Goal: Transaction & Acquisition: Purchase product/service

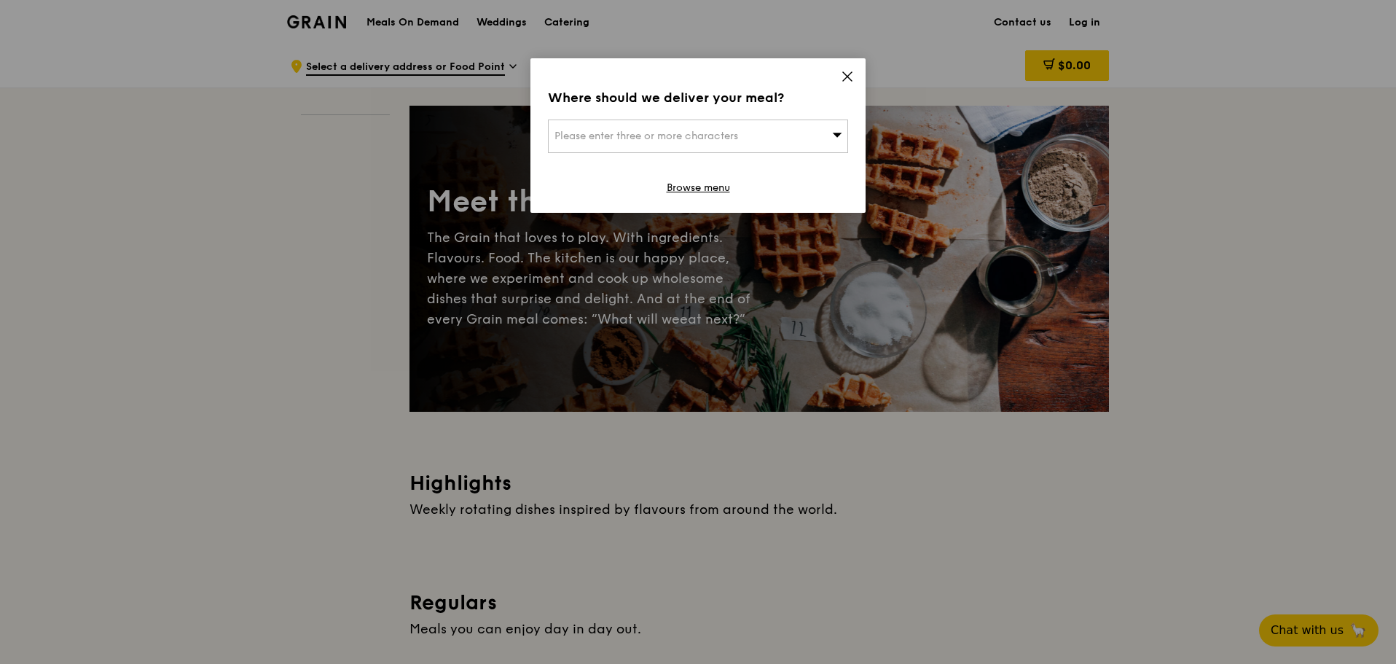
click at [851, 76] on icon at bounding box center [847, 76] width 13 height 13
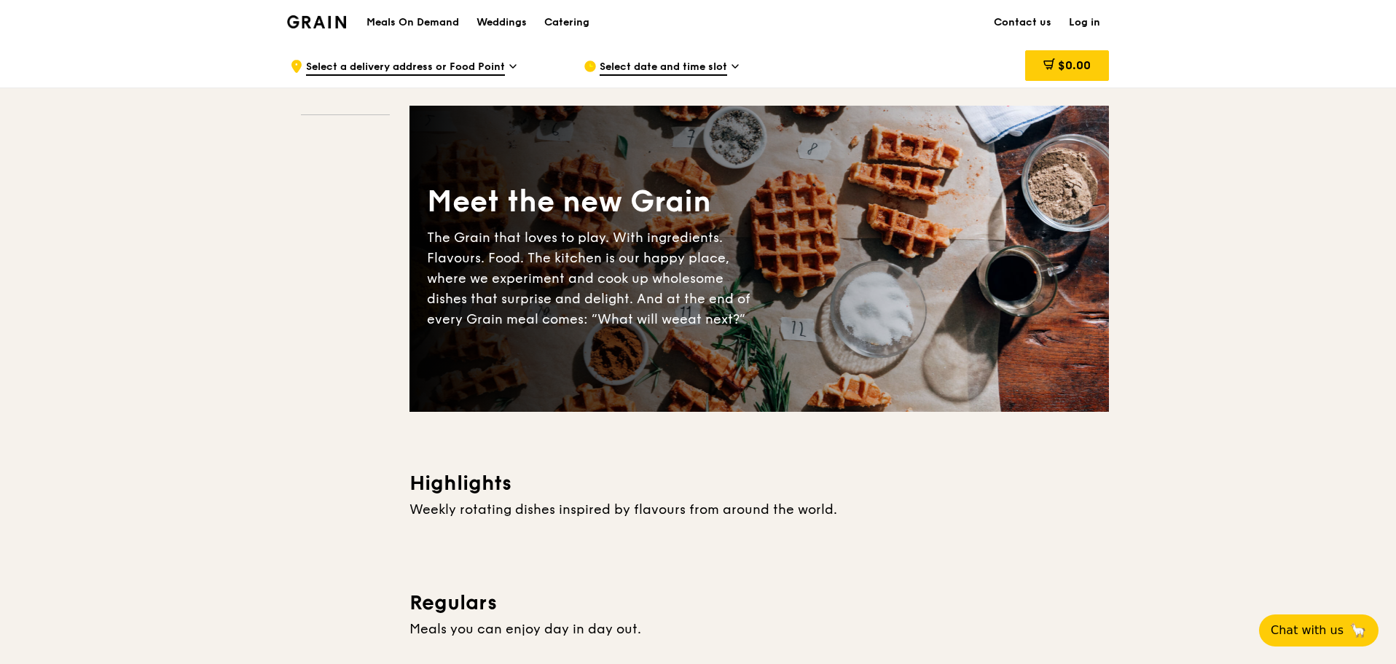
click at [706, 65] on span "Select date and time slot" at bounding box center [664, 68] width 128 height 16
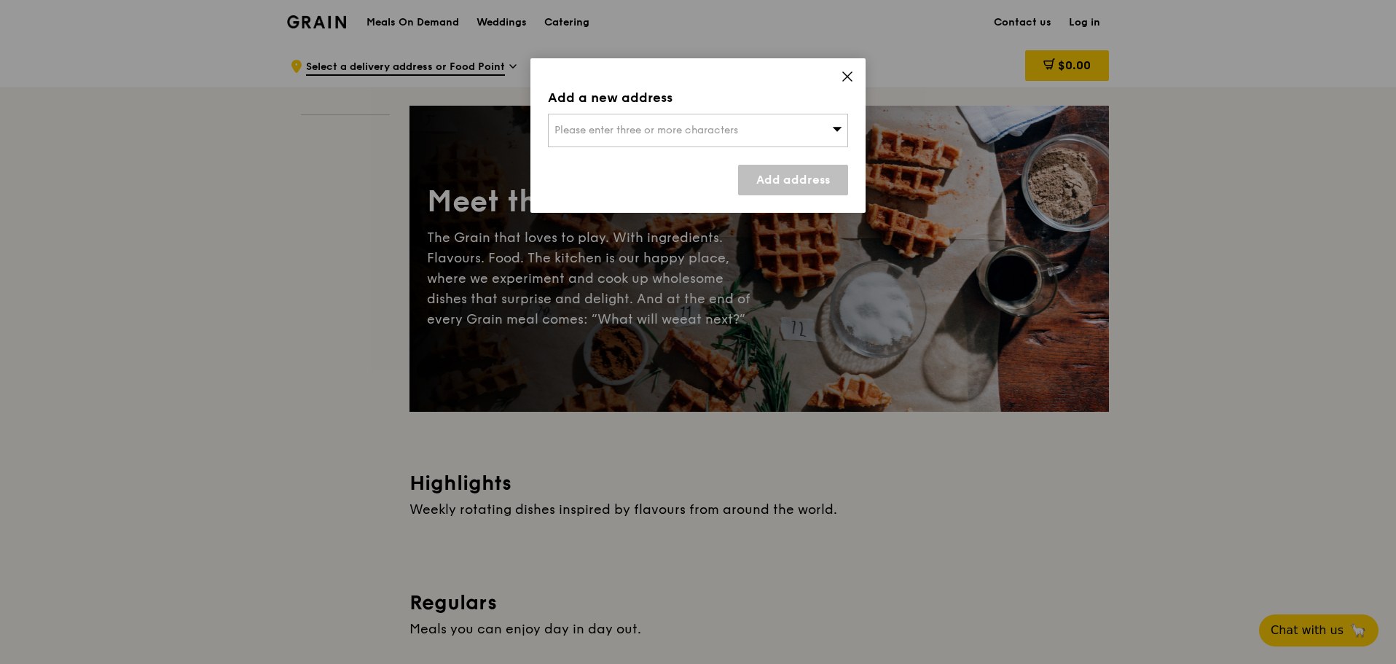
click at [719, 149] on div "Add a new address Please enter three or more characters Add address" at bounding box center [697, 135] width 335 height 154
click at [733, 140] on div "Please enter three or more characters" at bounding box center [698, 131] width 300 height 34
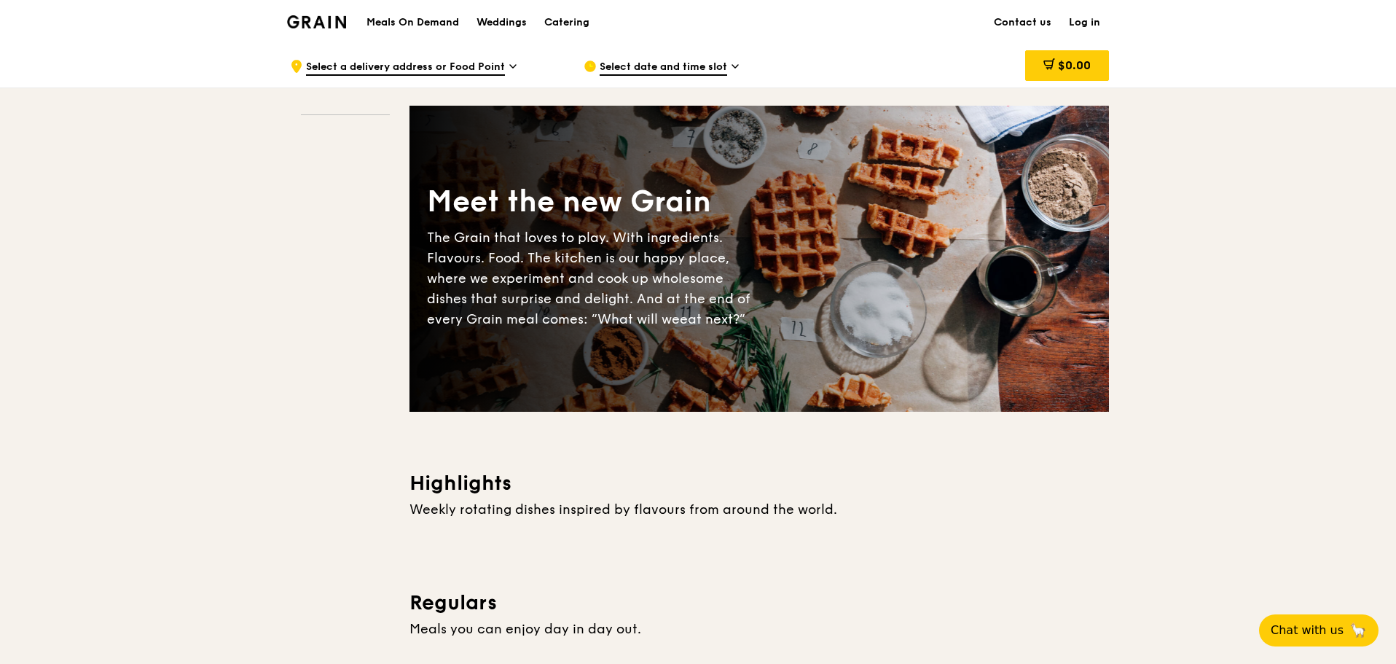
click at [442, 62] on span "Select a delivery address or Food Point" at bounding box center [405, 68] width 199 height 16
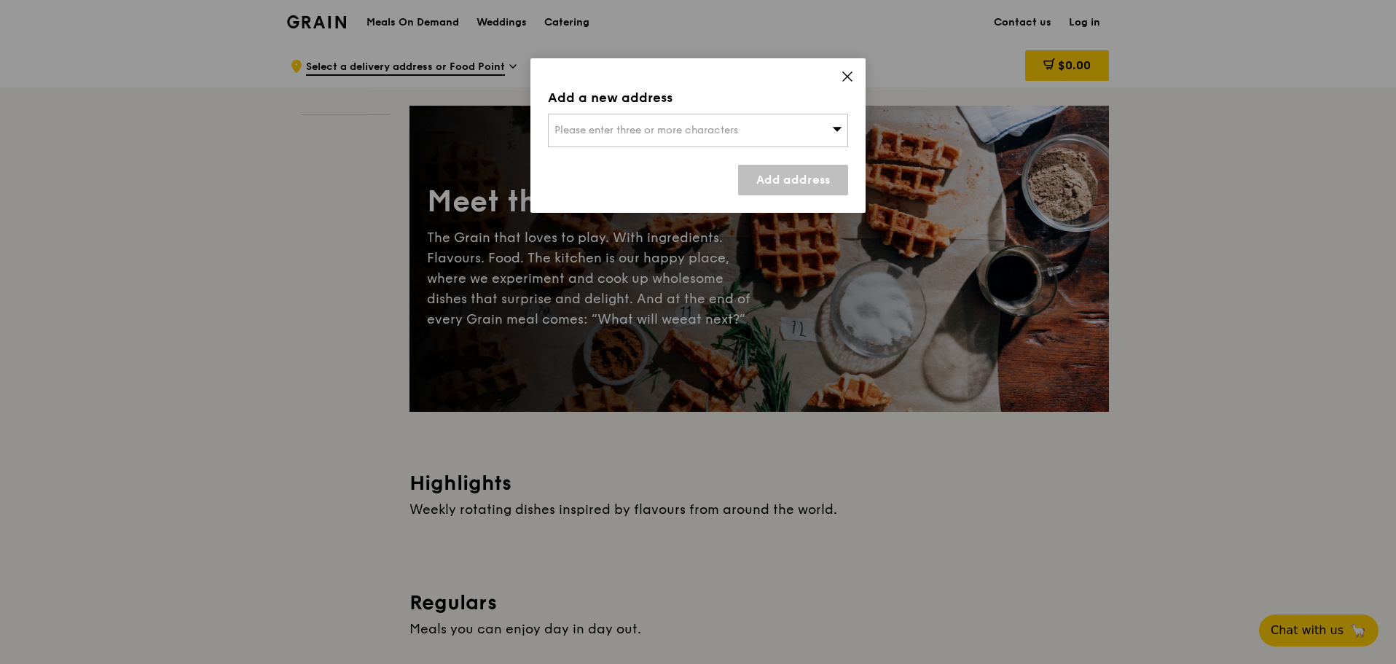
click at [640, 133] on span "Please enter three or more characters" at bounding box center [647, 130] width 184 height 12
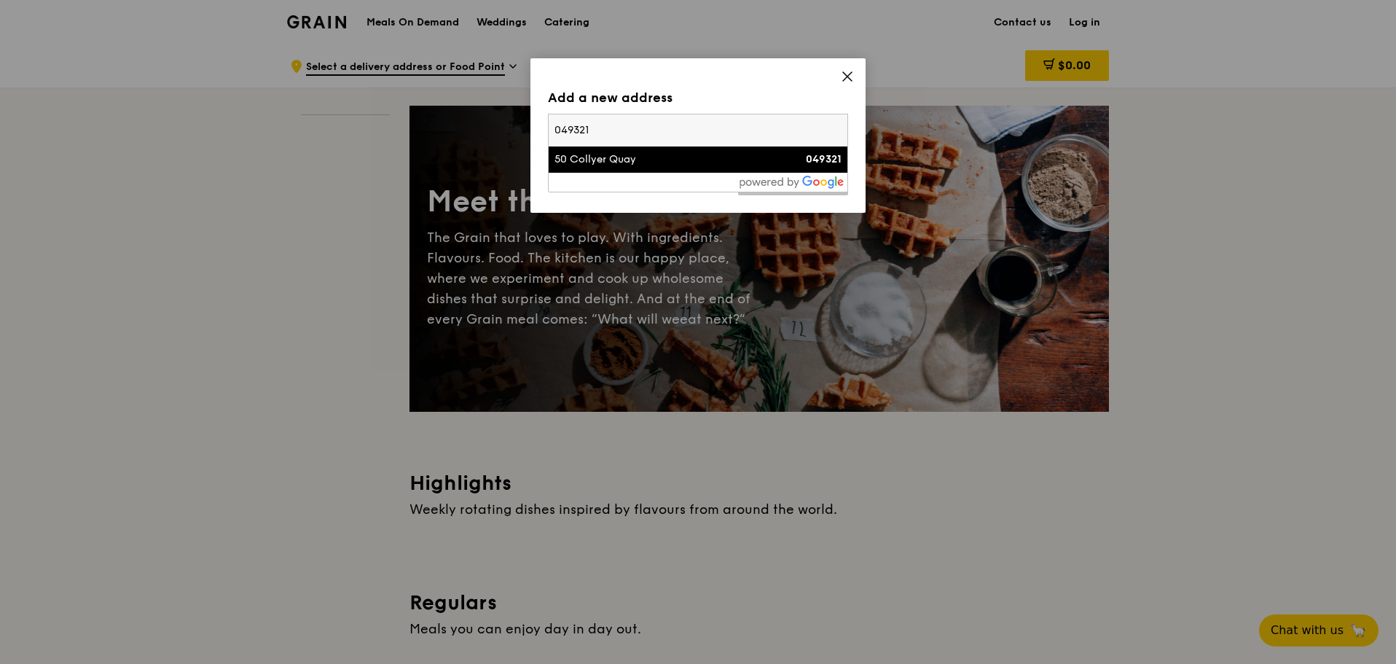
type input "049321"
click at [640, 163] on div "50 Collyer Quay" at bounding box center [663, 159] width 216 height 15
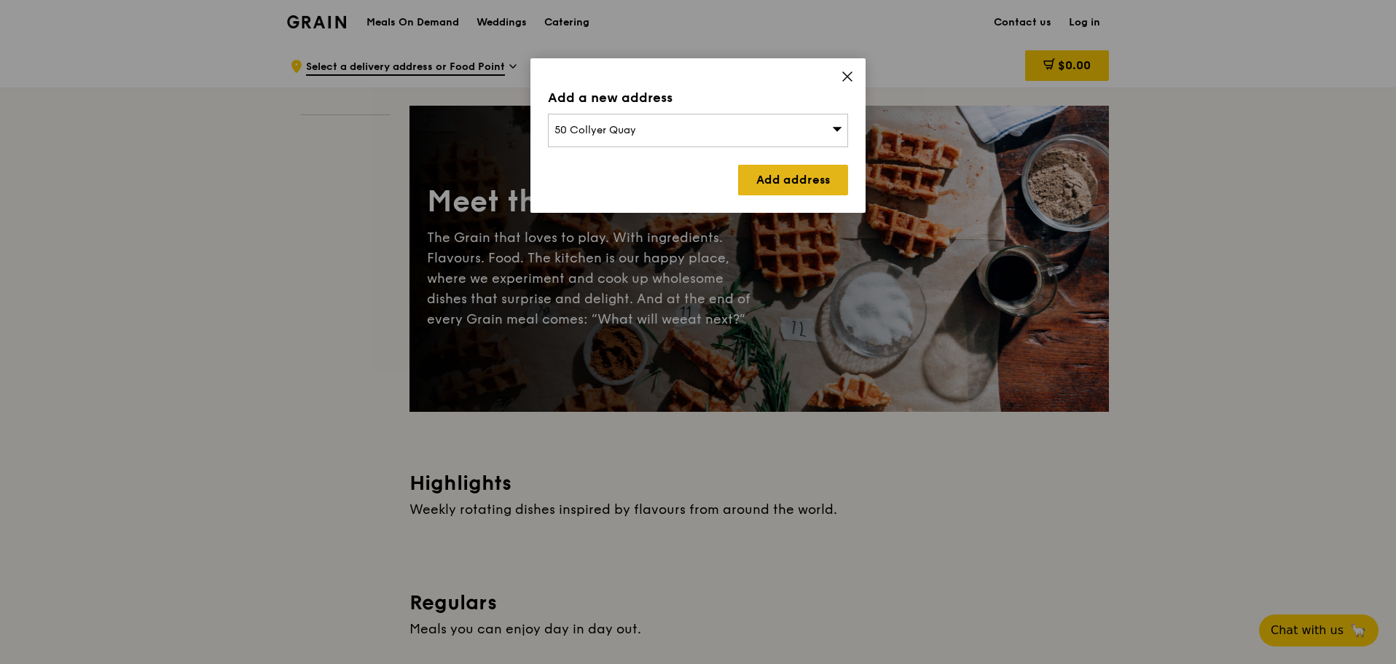
click at [821, 186] on link "Add address" at bounding box center [793, 180] width 110 height 31
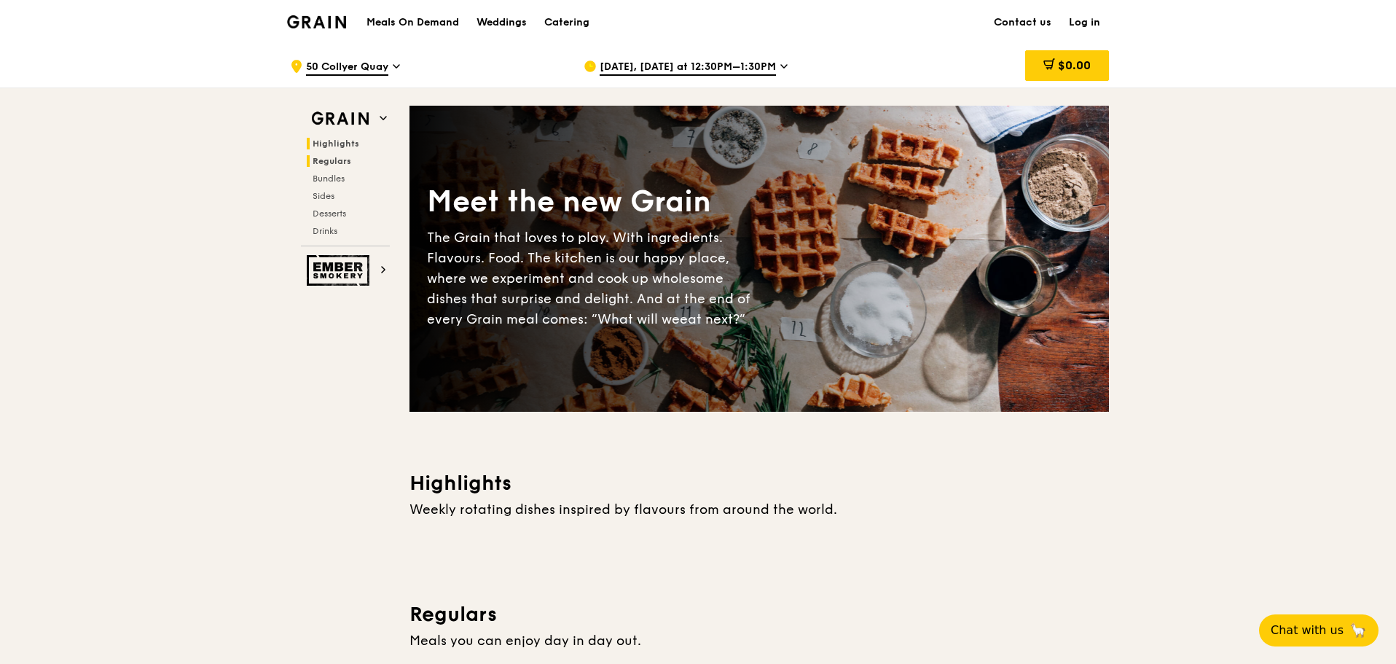
click at [359, 155] on h2 "Regulars" at bounding box center [348, 161] width 83 height 12
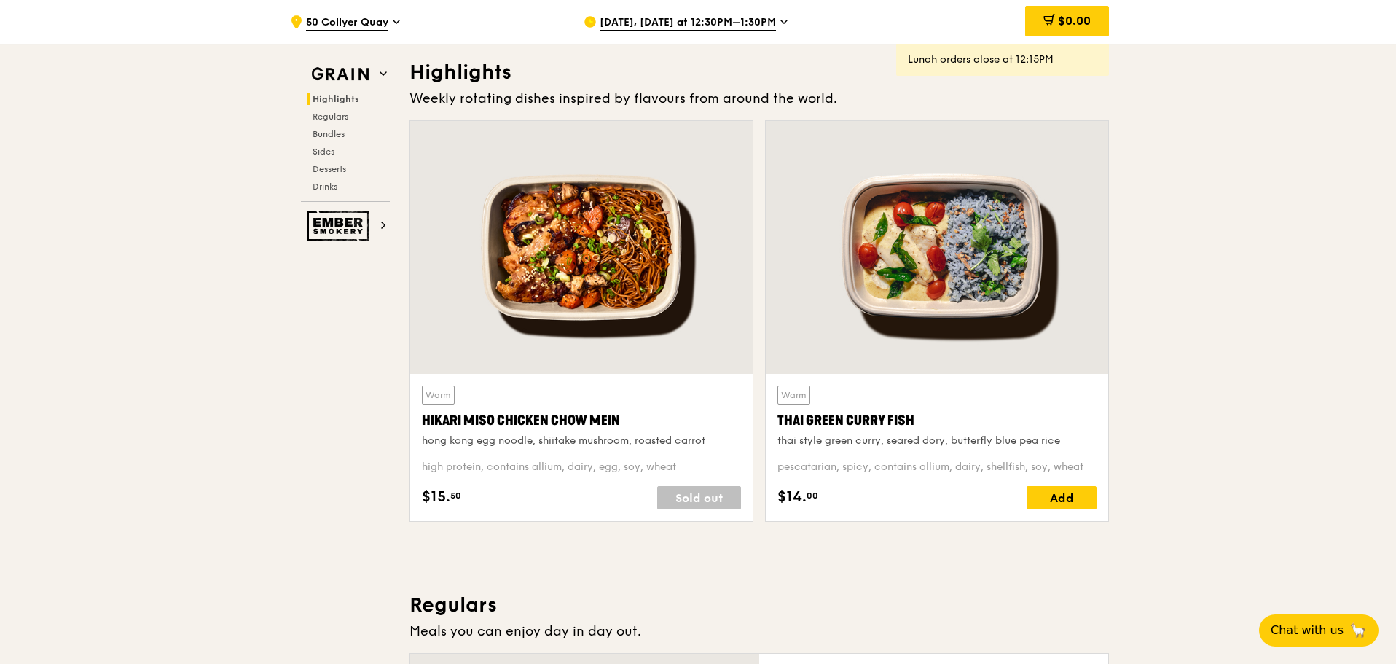
scroll to position [324, 0]
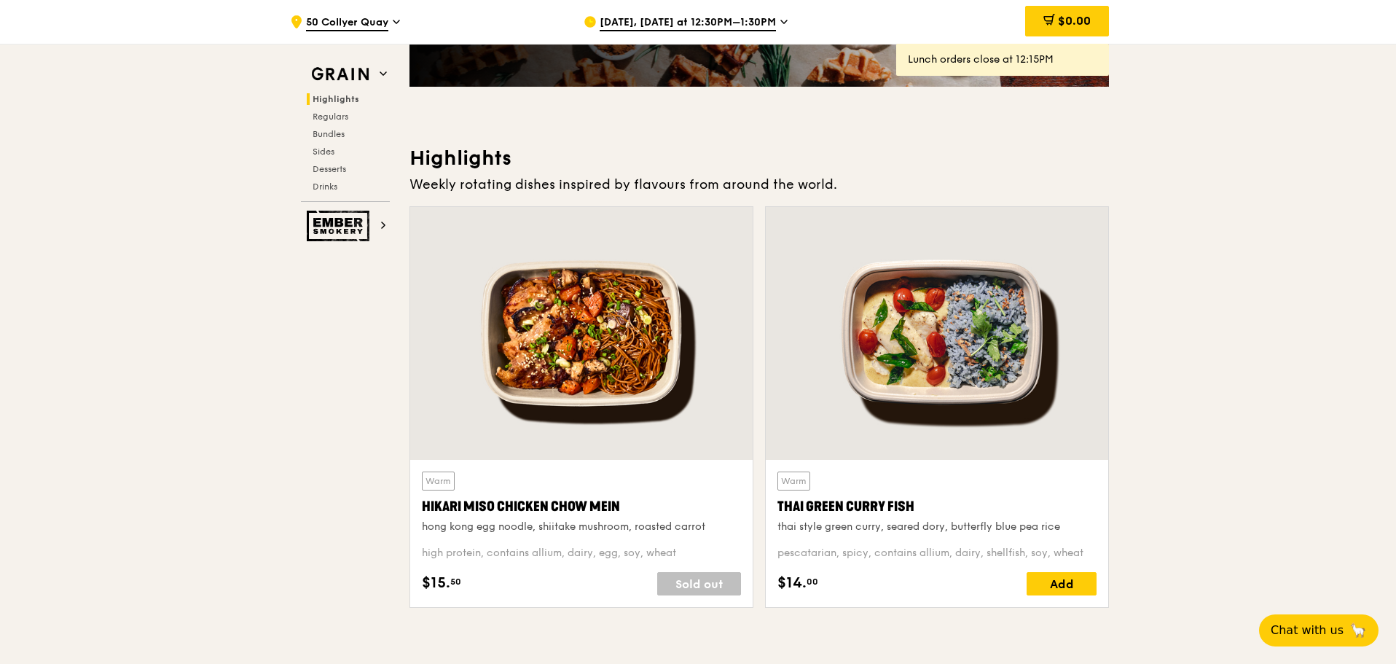
click at [725, 20] on span "[DATE], [DATE] at 12:30PM–1:30PM" at bounding box center [688, 23] width 176 height 16
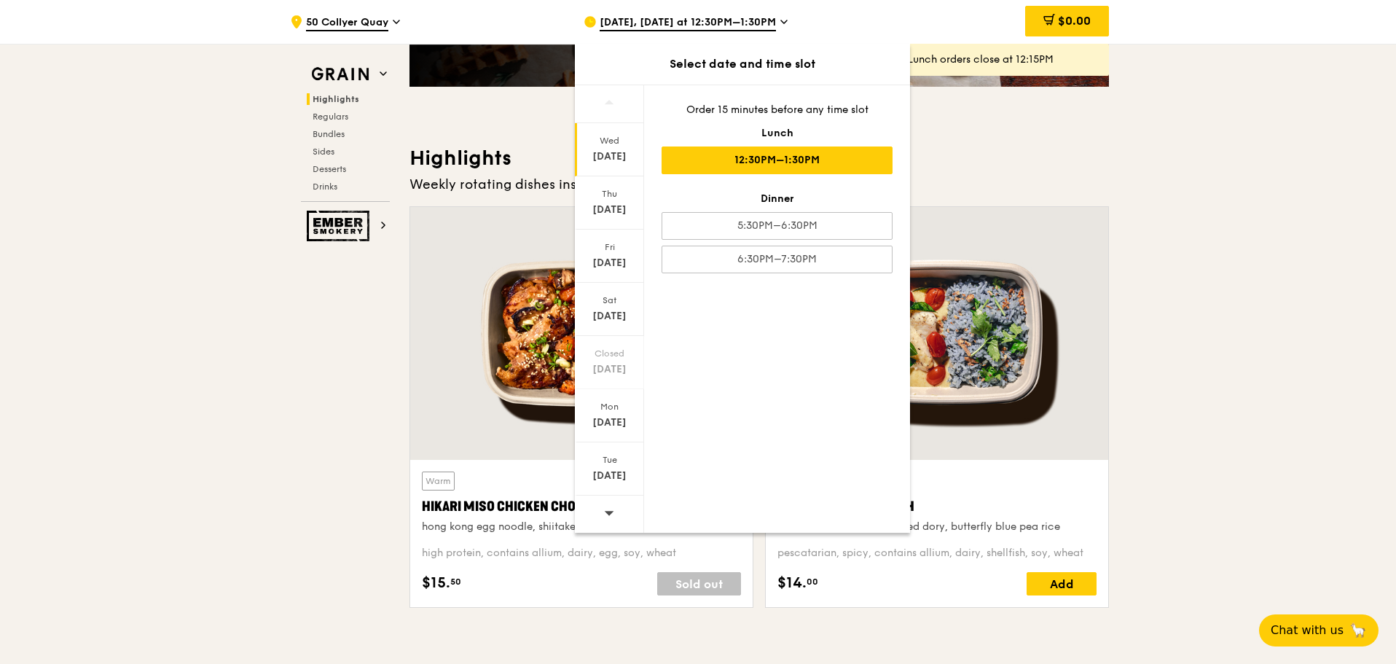
click at [607, 506] on span at bounding box center [609, 512] width 10 height 34
click at [601, 208] on div "[DATE]" at bounding box center [609, 210] width 65 height 15
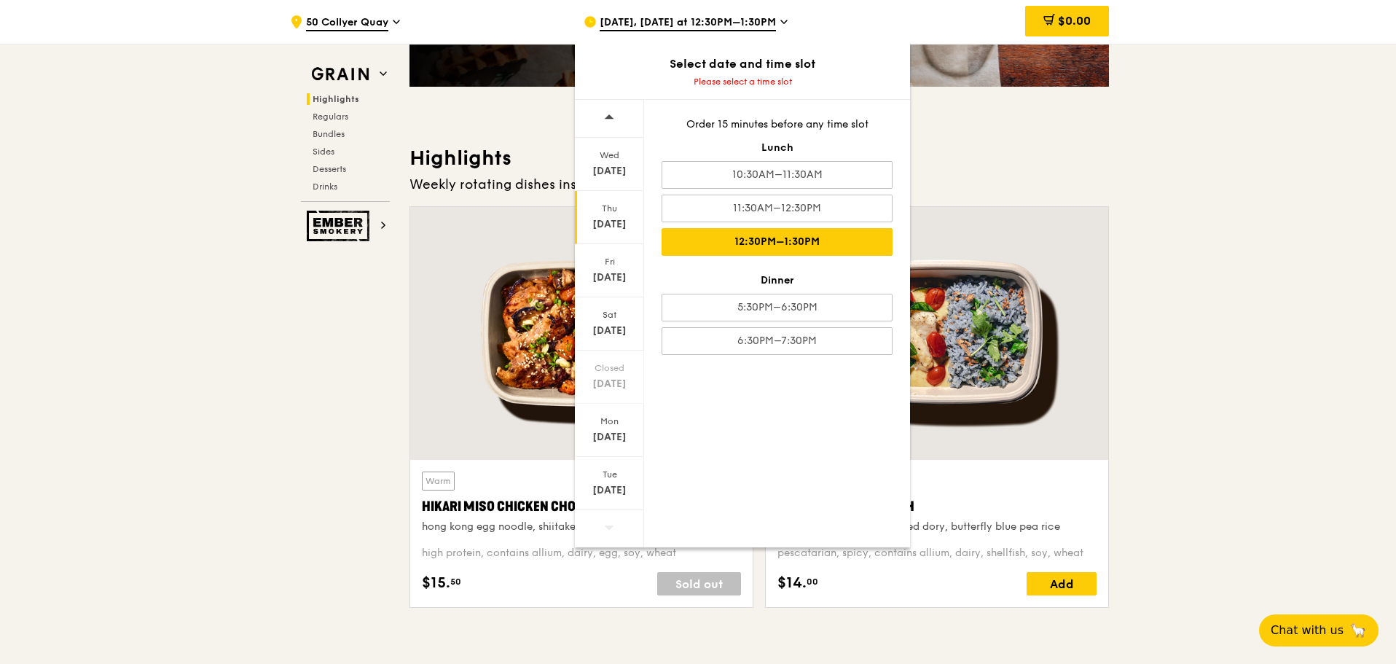
click at [813, 238] on div "12:30PM–1:30PM" at bounding box center [777, 242] width 231 height 28
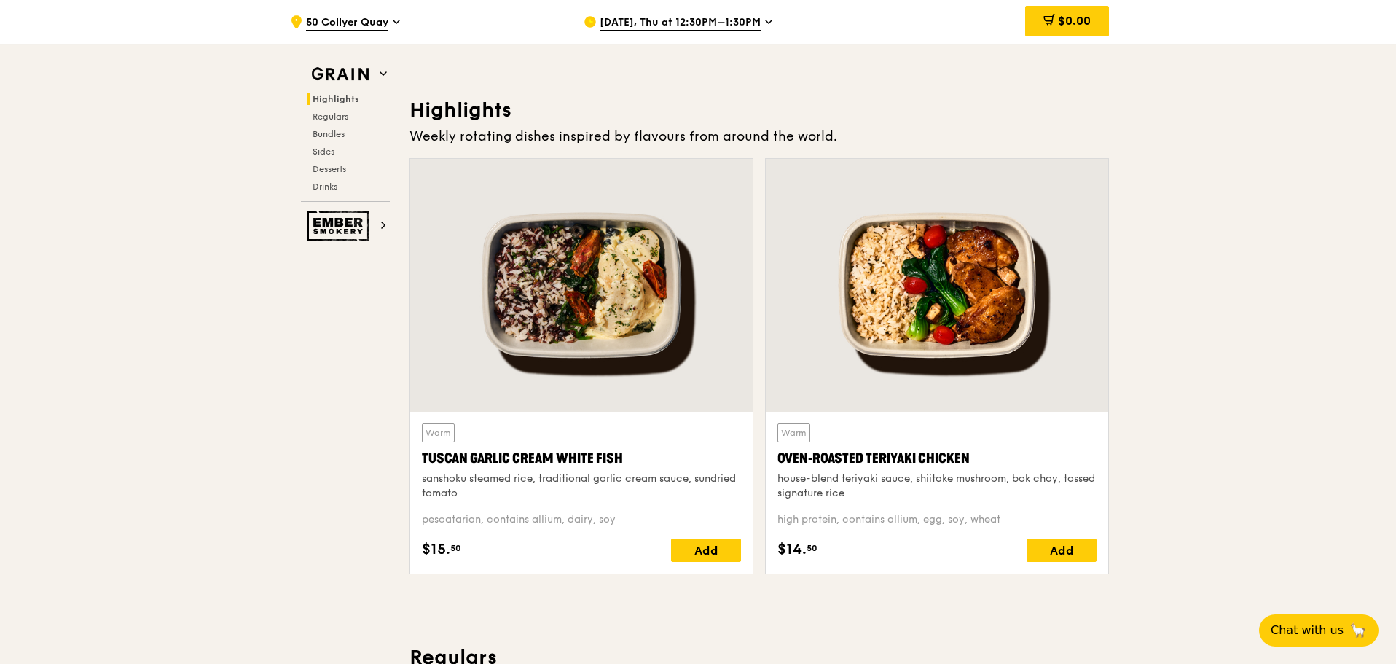
scroll to position [364, 0]
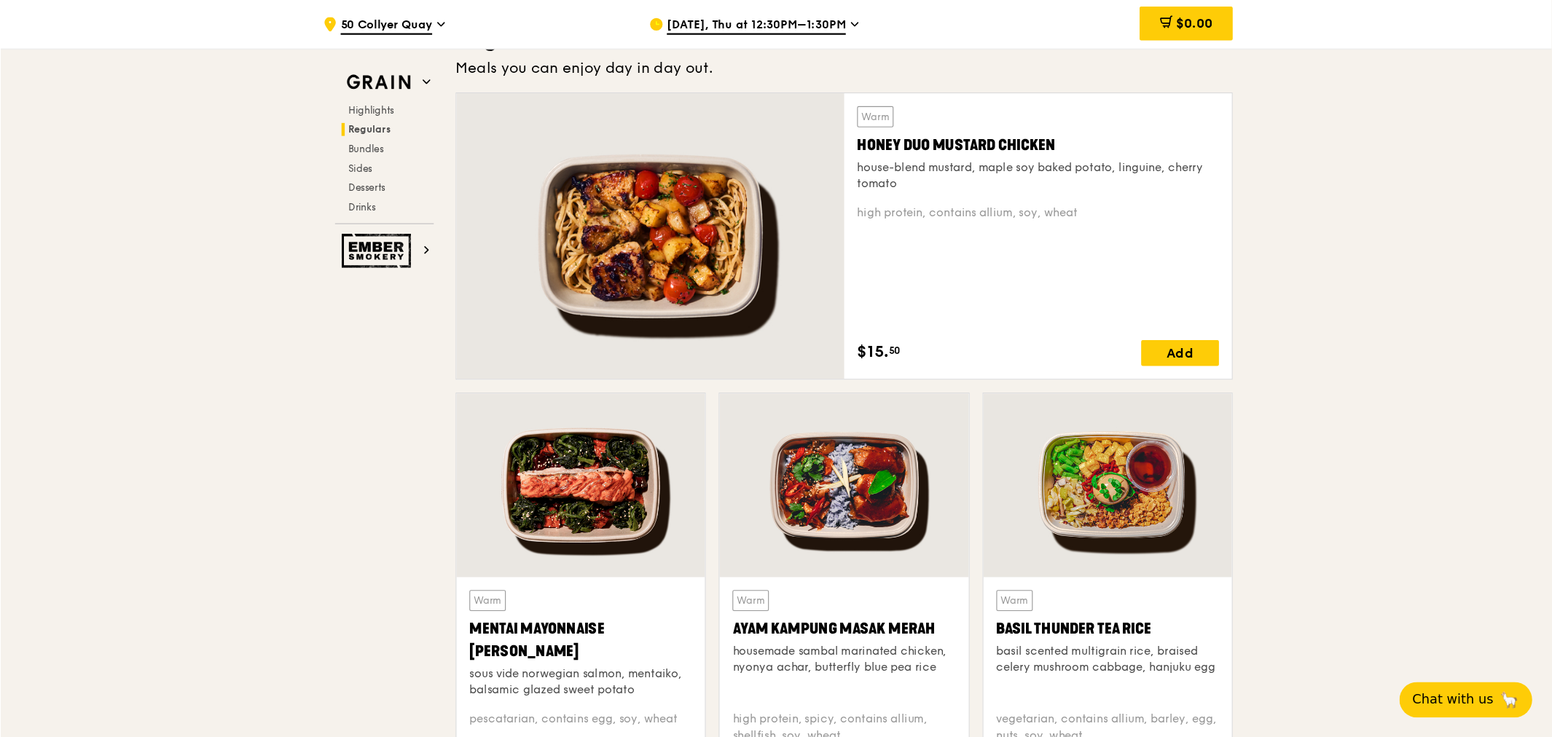
scroll to position [1020, 0]
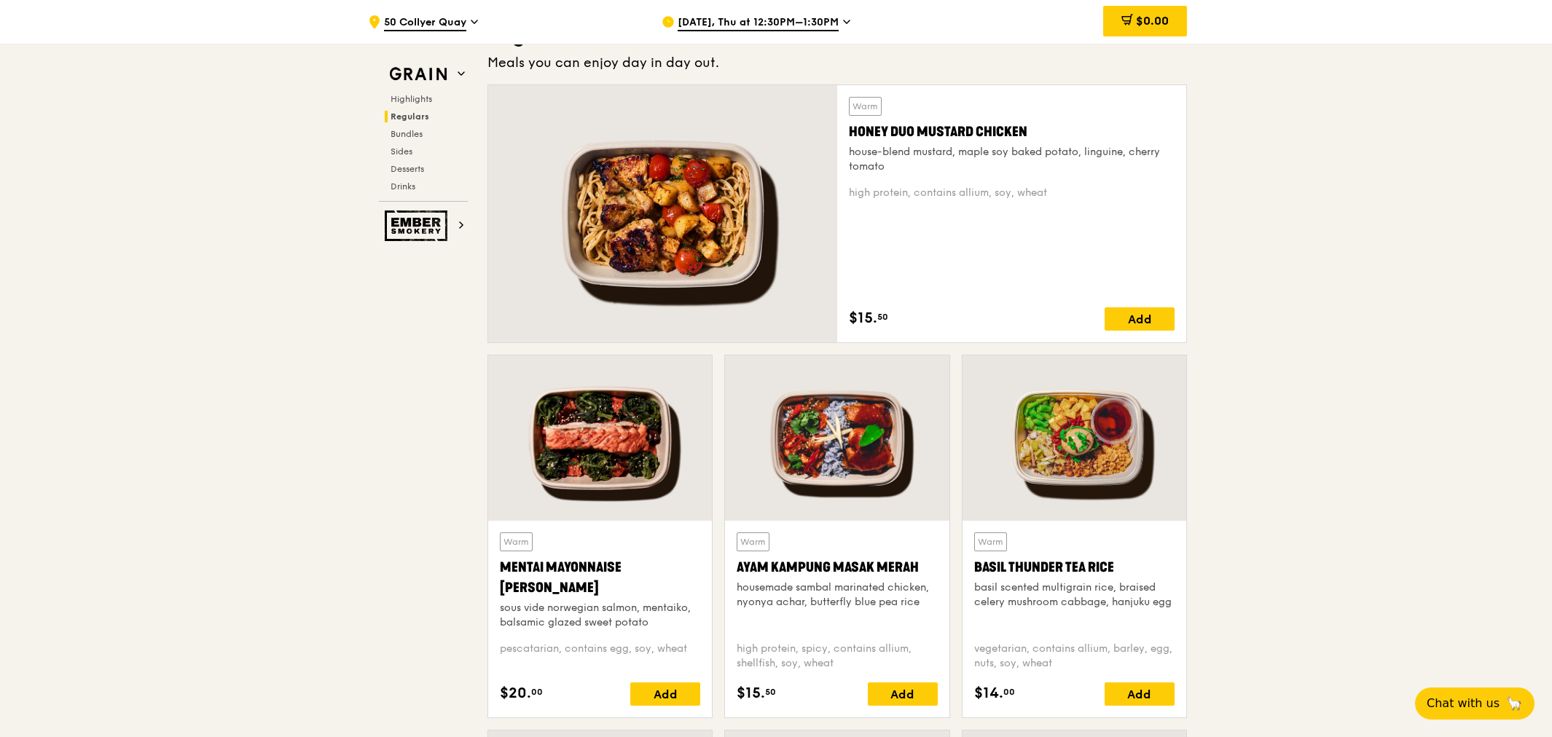
scroll to position [1000, 0]
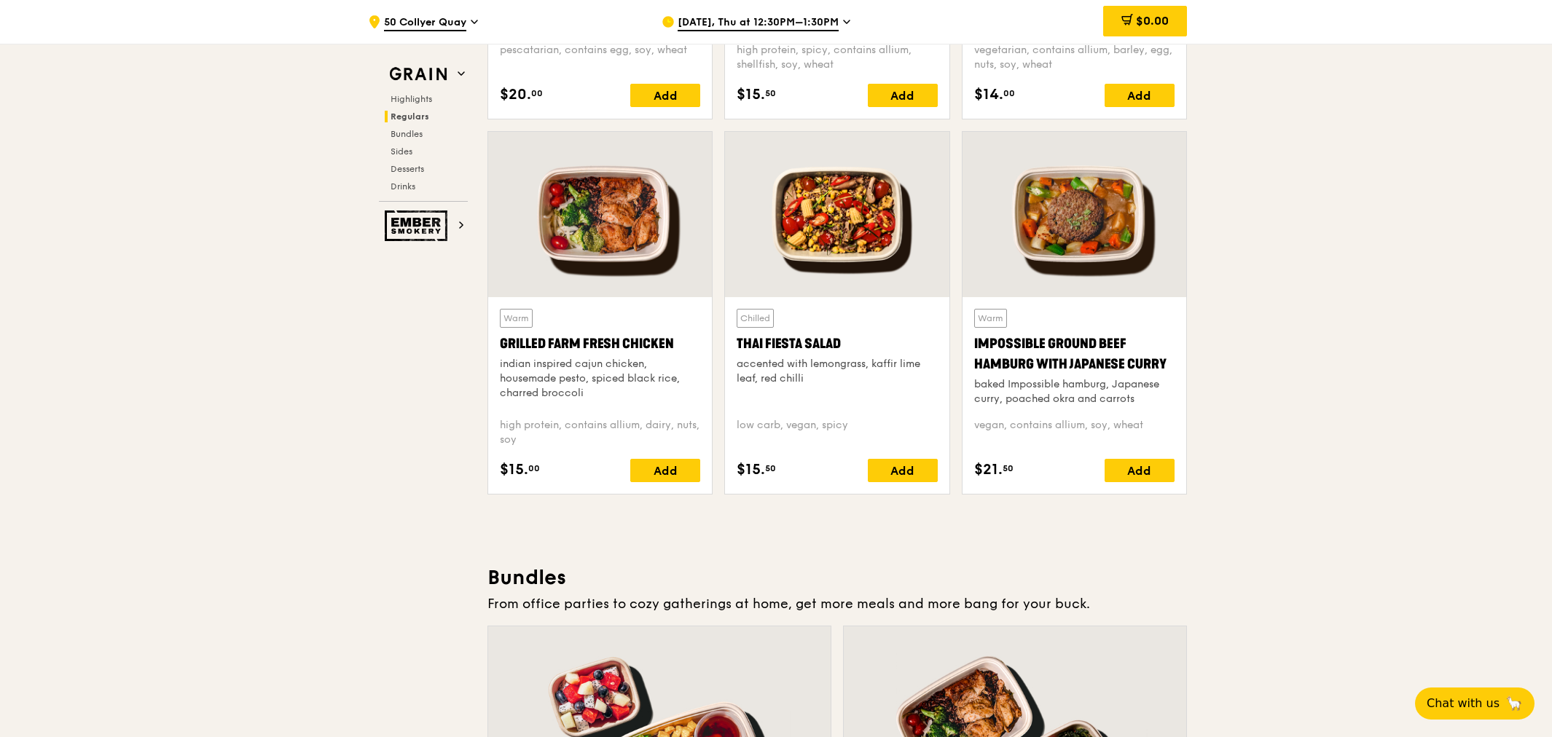
scroll to position [1553, 0]
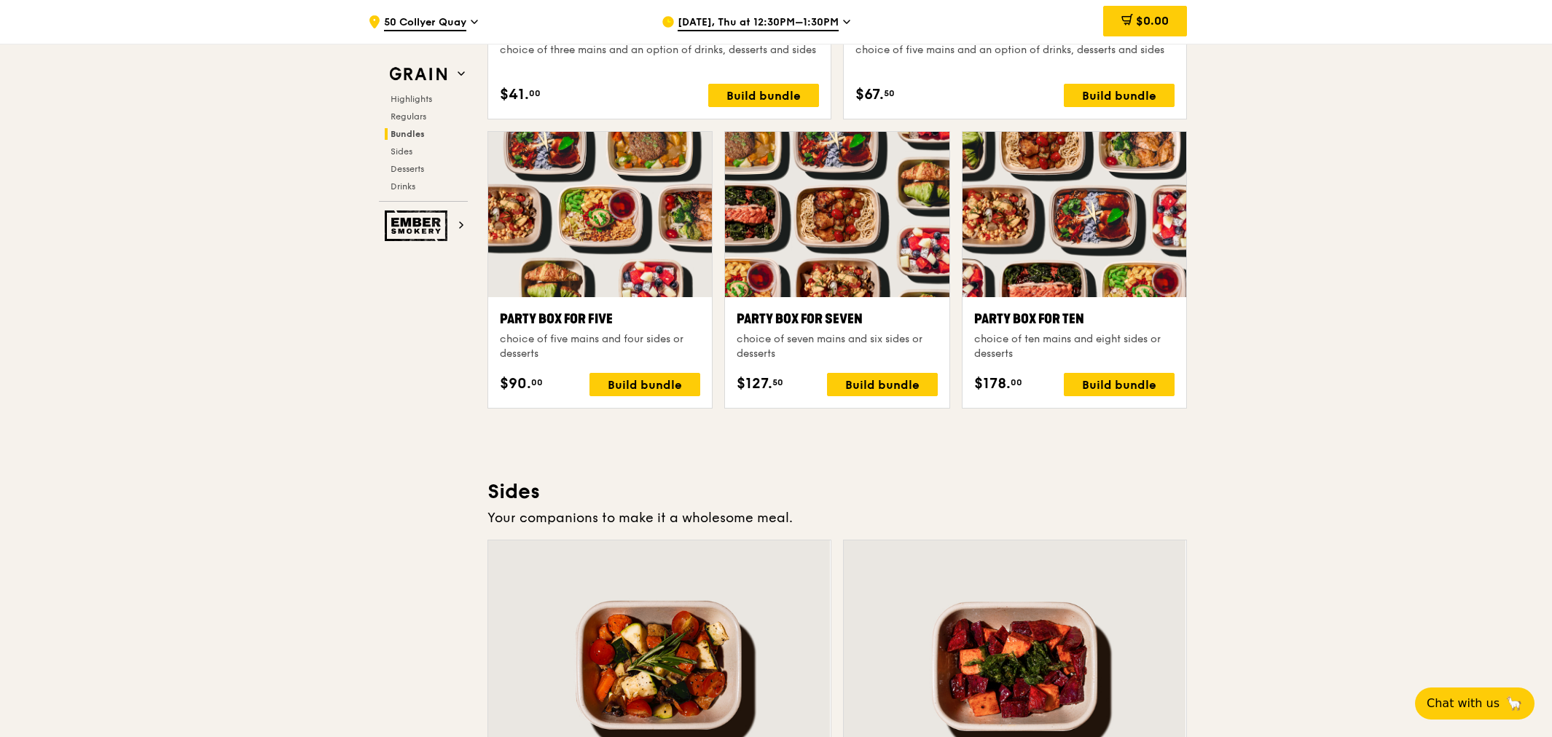
scroll to position [2835, 0]
